Goal: Information Seeking & Learning: Learn about a topic

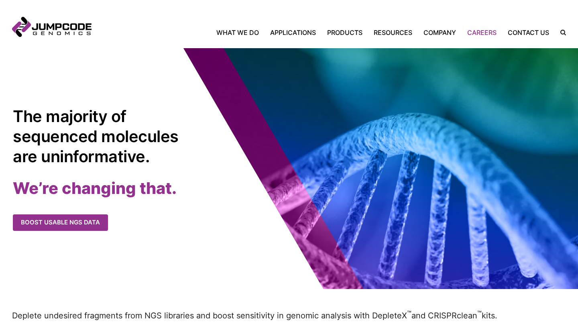
click at [474, 35] on link "Careers" at bounding box center [482, 33] width 41 height 10
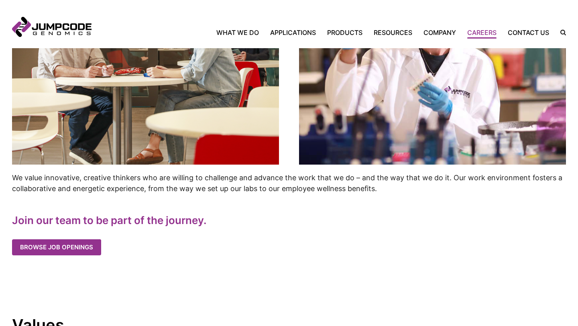
scroll to position [368, 0]
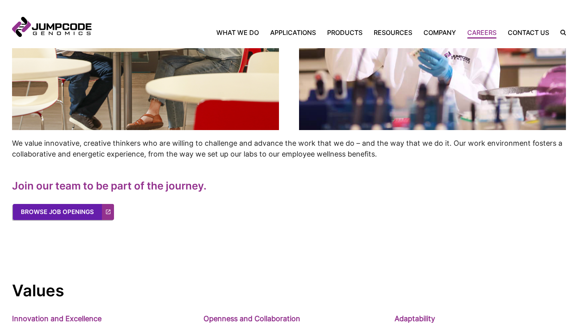
click at [77, 214] on link "Browse Job Openings" at bounding box center [63, 212] width 101 height 16
click at [77, 211] on link "Browse Job Openings" at bounding box center [63, 212] width 101 height 16
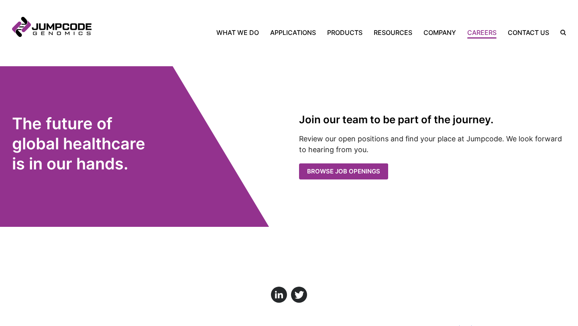
scroll to position [1600, 0]
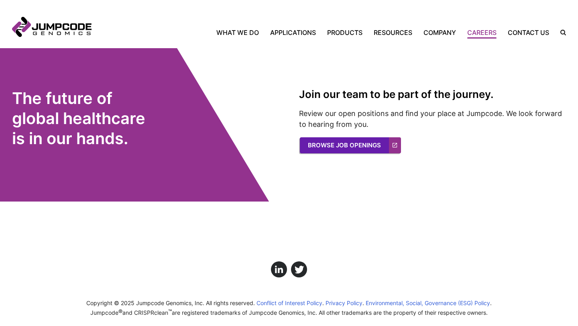
click at [360, 137] on link "Browse Job Openings" at bounding box center [350, 145] width 101 height 16
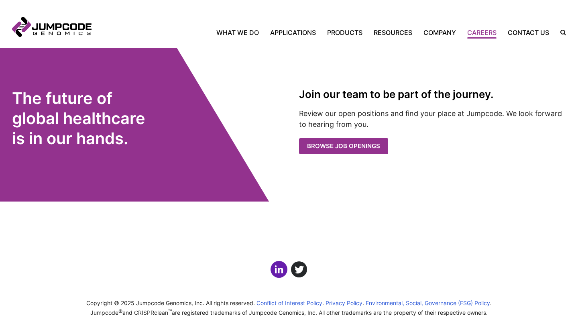
click at [282, 261] on link "Click here to view us on LinkedIn" at bounding box center [278, 269] width 17 height 17
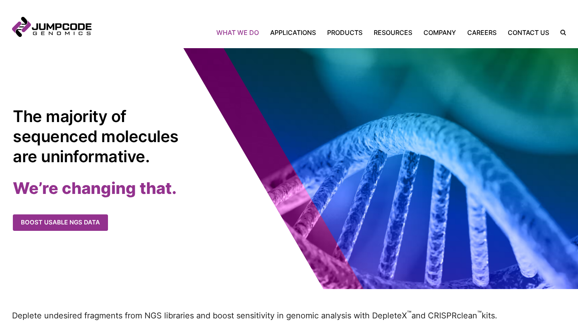
click at [246, 33] on link "What We Do" at bounding box center [240, 33] width 48 height 10
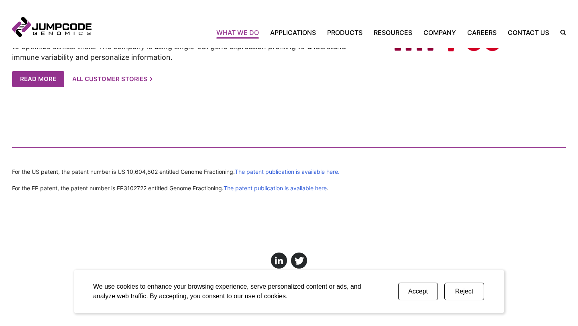
scroll to position [1766, 0]
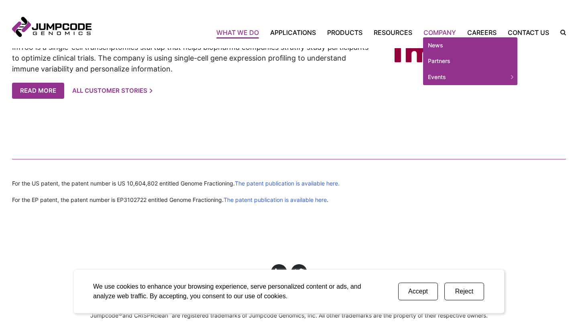
click at [438, 34] on link "Company" at bounding box center [440, 33] width 44 height 10
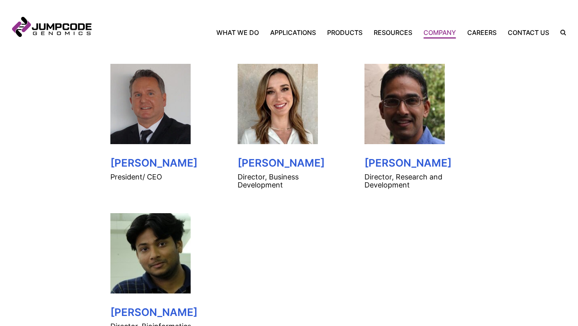
scroll to position [410, 0]
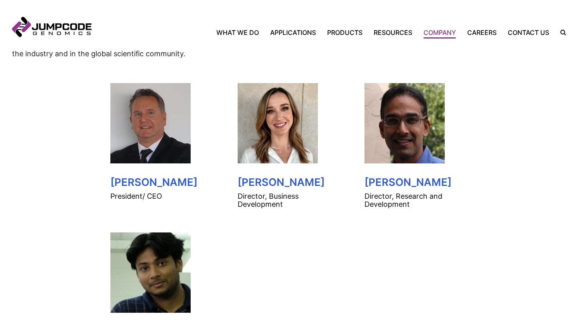
click at [150, 183] on h3 "Mike Salter" at bounding box center [161, 182] width 103 height 12
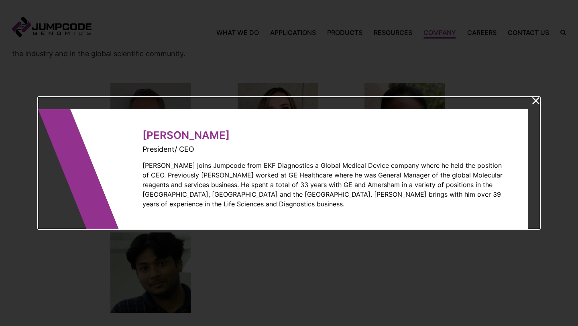
click at [537, 104] on icon at bounding box center [536, 100] width 8 height 7
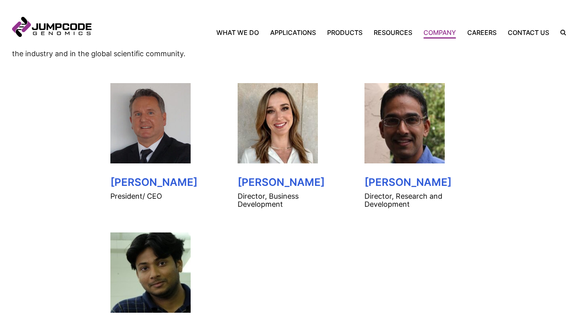
click at [261, 181] on h3 "Lee Lieberman" at bounding box center [289, 182] width 103 height 12
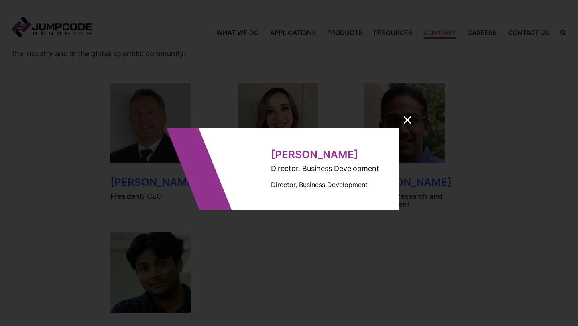
click at [410, 117] on icon at bounding box center [407, 119] width 7 height 7
